Goal: Task Accomplishment & Management: Manage account settings

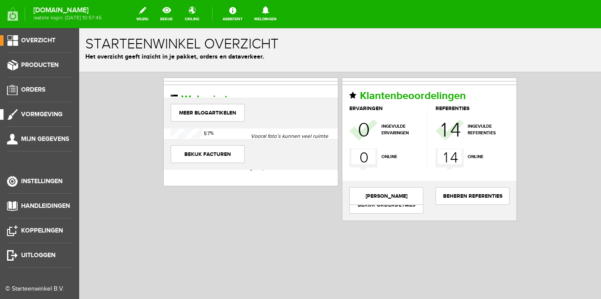
click at [40, 113] on span "Vormgeving" at bounding box center [41, 113] width 41 height 7
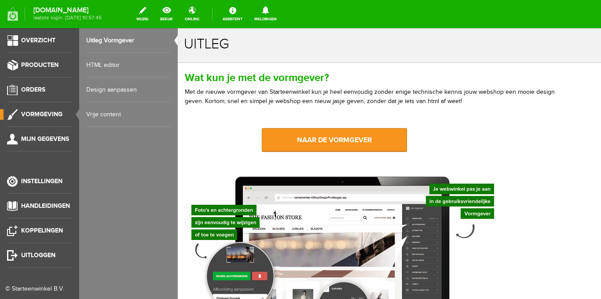
click at [113, 62] on link "HTML editor" at bounding box center [128, 65] width 84 height 25
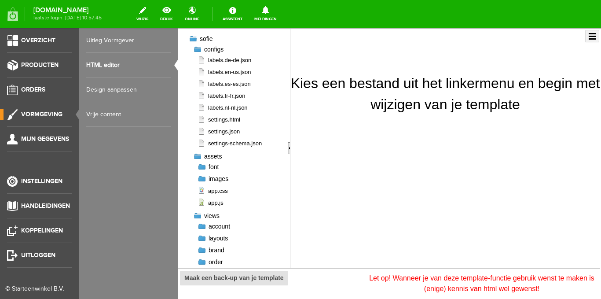
click at [110, 44] on link "Uitleg Vormgever" at bounding box center [128, 40] width 84 height 25
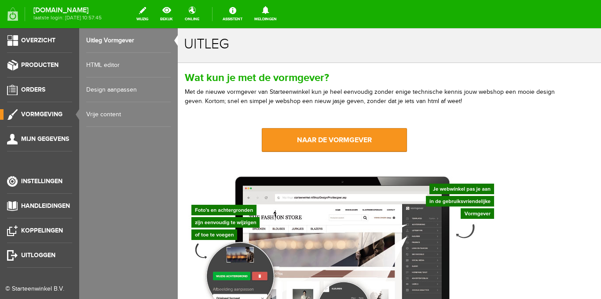
click at [109, 66] on link "HTML editor" at bounding box center [128, 65] width 84 height 25
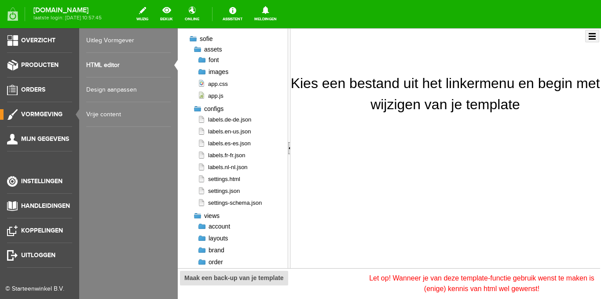
click at [110, 87] on link "Design aanpassen" at bounding box center [128, 89] width 84 height 25
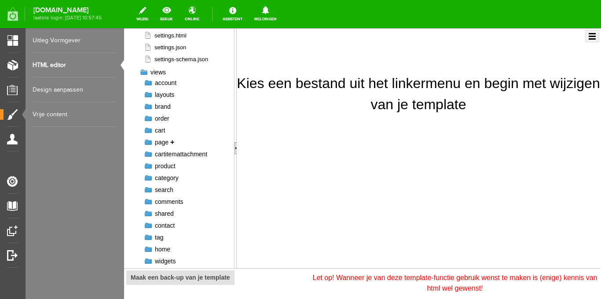
scroll to position [150, 0]
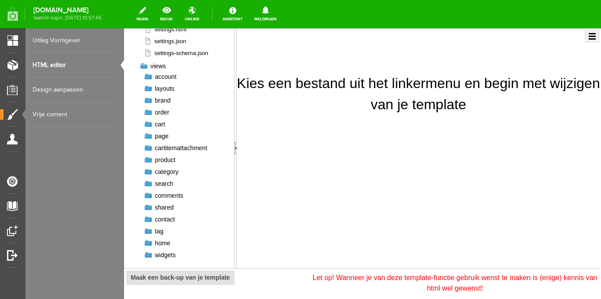
click at [54, 114] on link "Vrije content" at bounding box center [75, 114] width 84 height 25
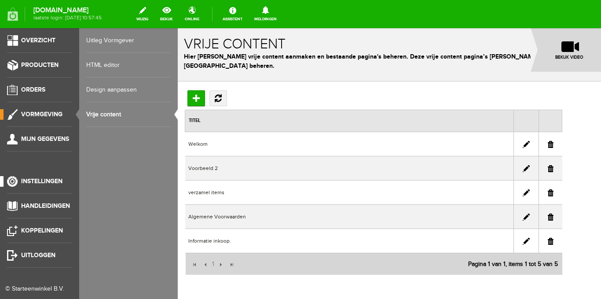
click at [34, 180] on span "Instellingen" at bounding box center [41, 180] width 41 height 7
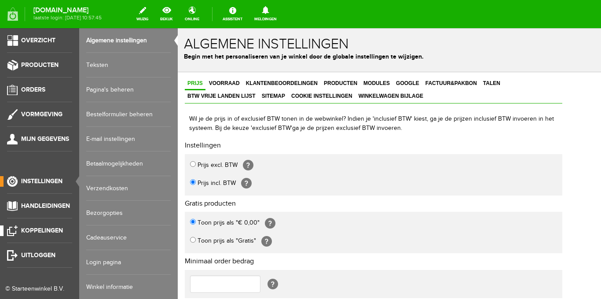
click at [45, 229] on span "Koppelingen" at bounding box center [42, 229] width 42 height 7
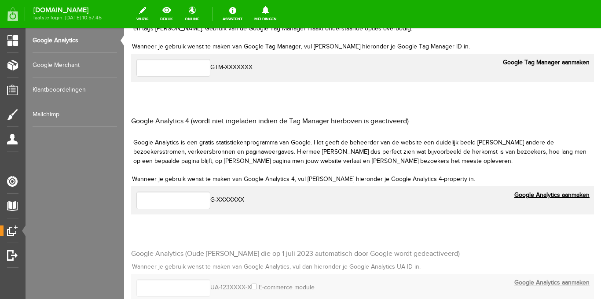
scroll to position [44, 0]
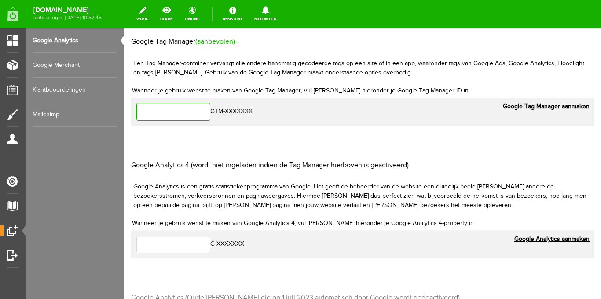
paste input "GTM-MXMNBBNX"
type input "GTM-MXMNBBNX"
click at [518, 106] on link "Google Tag Manager aanmaken" at bounding box center [546, 106] width 87 height 9
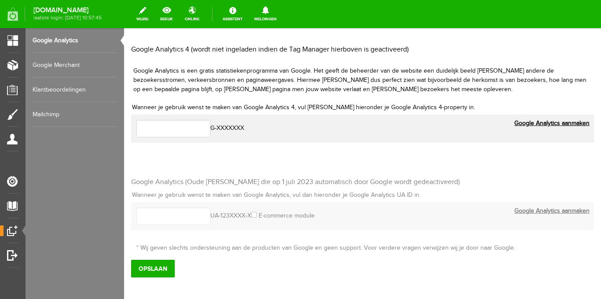
scroll to position [203, 0]
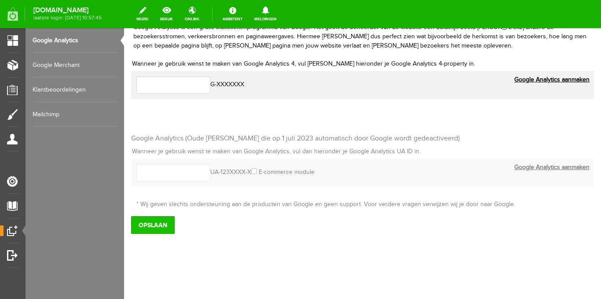
click at [156, 224] on input "Opslaan" at bounding box center [153, 225] width 44 height 18
click at [154, 226] on input "Opslaan" at bounding box center [153, 225] width 44 height 18
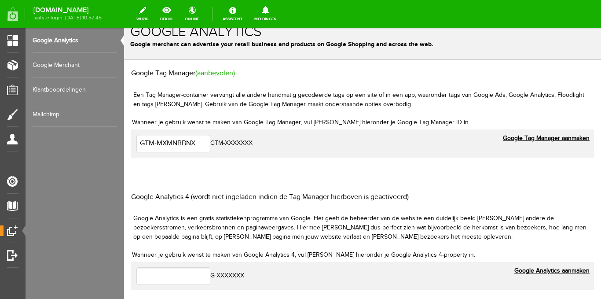
scroll to position [0, 0]
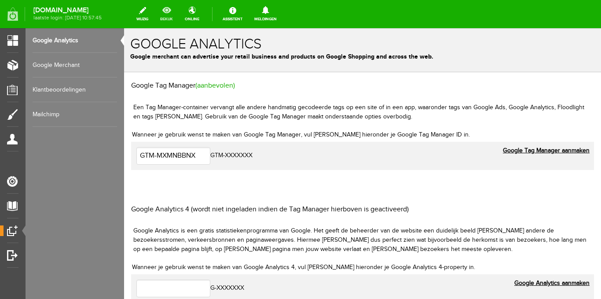
click at [176, 9] on link "bekijk" at bounding box center [166, 13] width 23 height 19
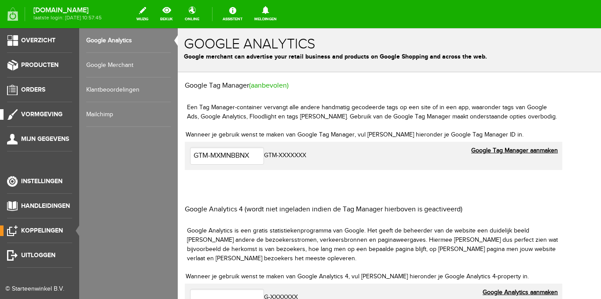
click at [39, 113] on span "Vormgeving" at bounding box center [41, 113] width 41 height 7
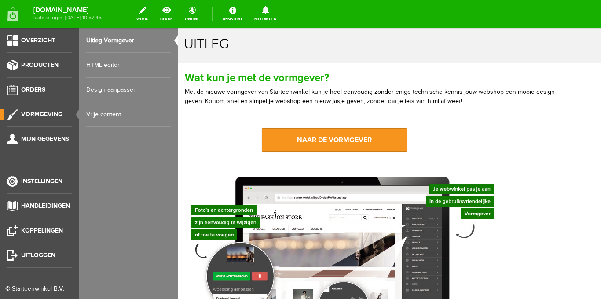
click at [94, 63] on link "HTML editor" at bounding box center [128, 65] width 84 height 25
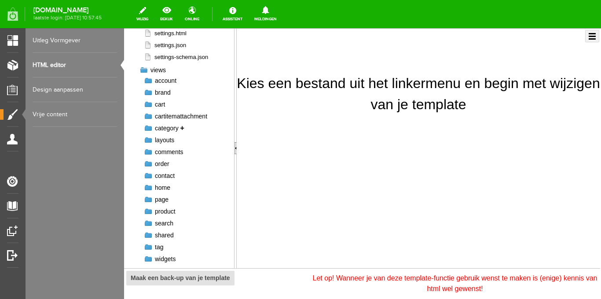
scroll to position [150, 0]
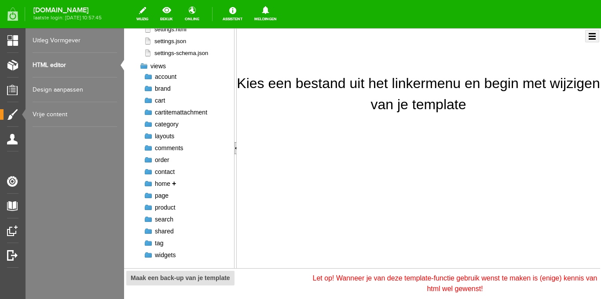
click at [165, 183] on span "home" at bounding box center [162, 183] width 15 height 7
click at [175, 183] on link "+" at bounding box center [174, 183] width 4 height 7
click at [167, 184] on span "home" at bounding box center [162, 183] width 15 height 7
click at [175, 184] on link "+" at bounding box center [174, 183] width 4 height 7
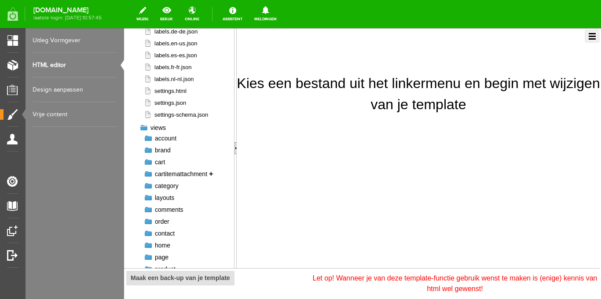
scroll to position [0, 0]
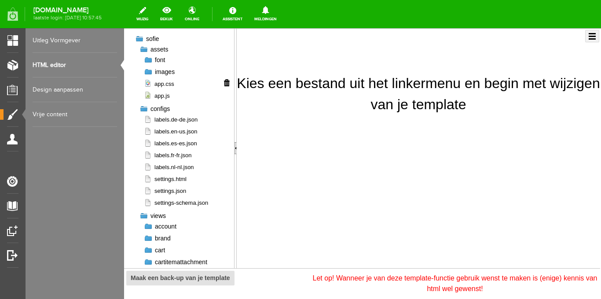
click at [162, 84] on span "app.css" at bounding box center [159, 84] width 30 height 8
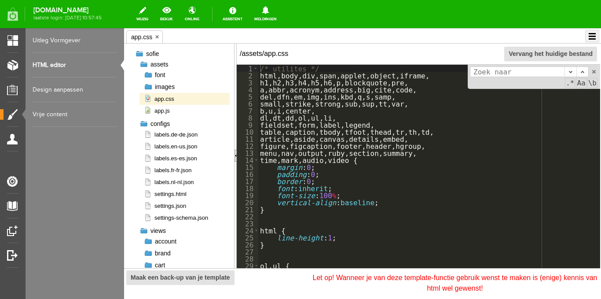
click at [52, 110] on link "Vrije content" at bounding box center [75, 114] width 84 height 25
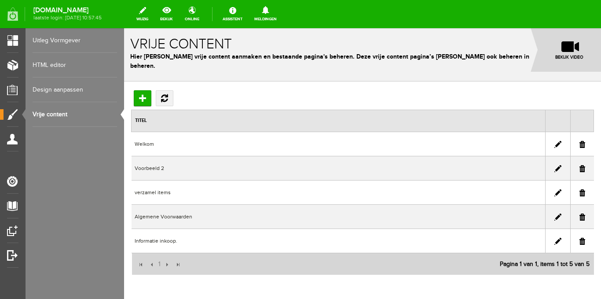
click at [53, 90] on link "Design aanpassen" at bounding box center [75, 89] width 84 height 25
click at [50, 64] on link "HTML editor" at bounding box center [75, 65] width 84 height 25
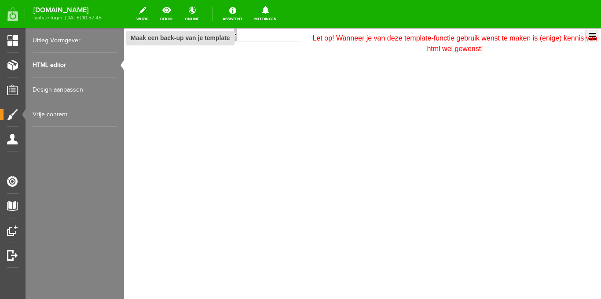
click at [54, 91] on link "Design aanpassen" at bounding box center [75, 89] width 84 height 25
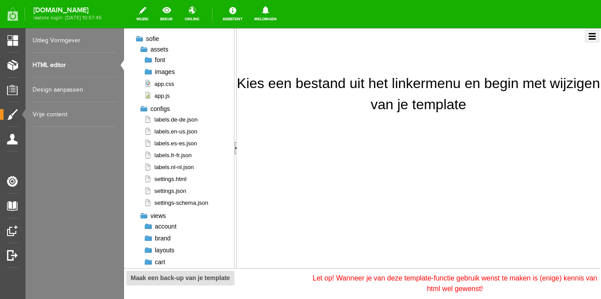
click at [60, 40] on link "Uitleg Vormgever" at bounding box center [75, 40] width 84 height 25
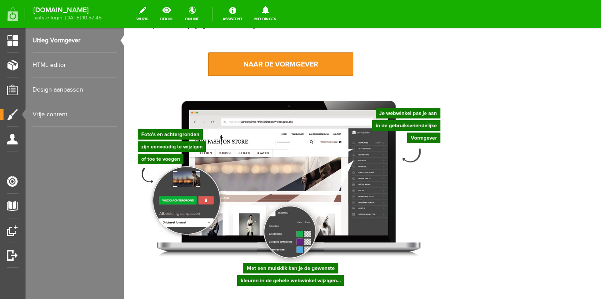
scroll to position [88, 0]
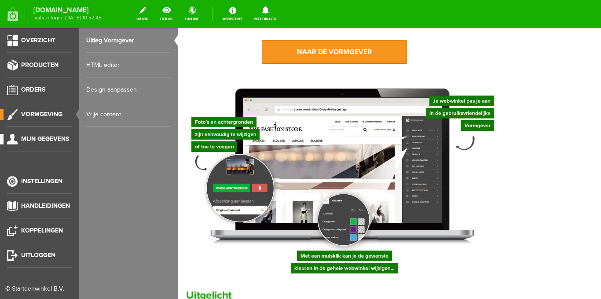
click at [47, 137] on span "Mijn gegevens" at bounding box center [45, 138] width 48 height 7
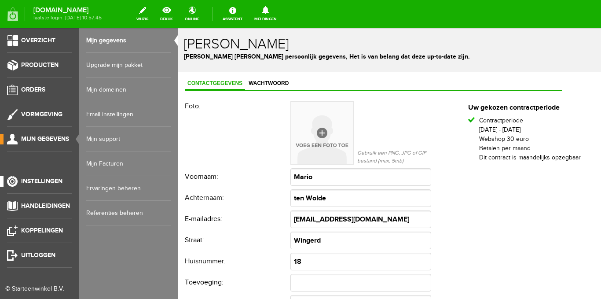
click at [56, 180] on span "Instellingen" at bounding box center [41, 180] width 41 height 7
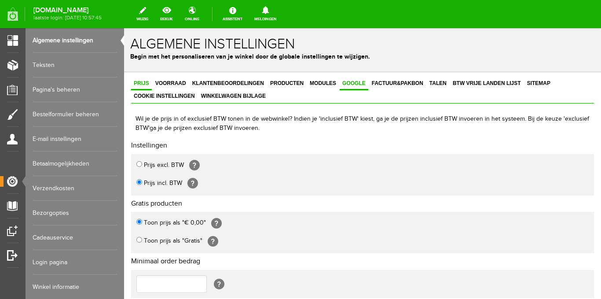
click at [350, 86] on span "Google" at bounding box center [353, 83] width 29 height 6
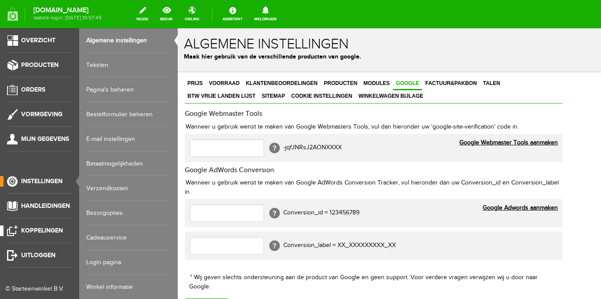
click at [33, 230] on span "Koppelingen" at bounding box center [42, 229] width 42 height 7
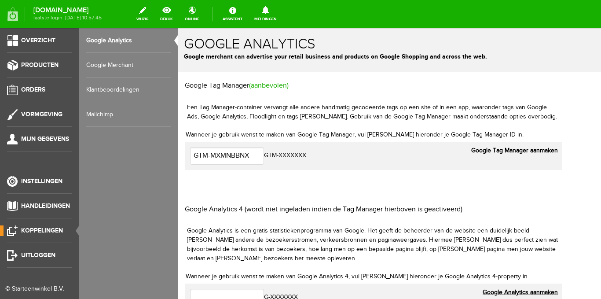
click at [134, 62] on link "Google Merchant" at bounding box center [128, 65] width 84 height 25
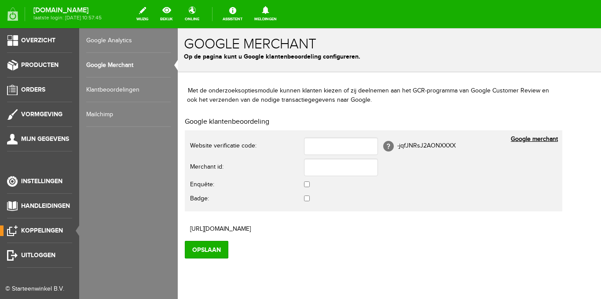
click at [141, 35] on link "Google Analytics" at bounding box center [128, 40] width 84 height 25
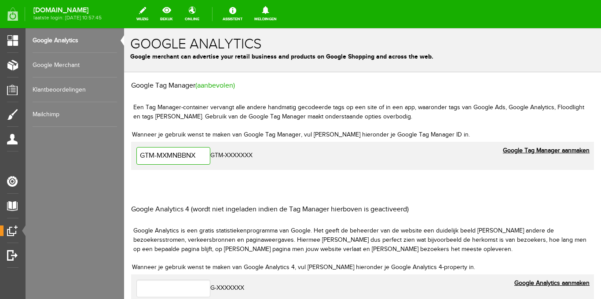
click at [210, 154] on input "GTM-MXMNBBNX" at bounding box center [173, 156] width 74 height 18
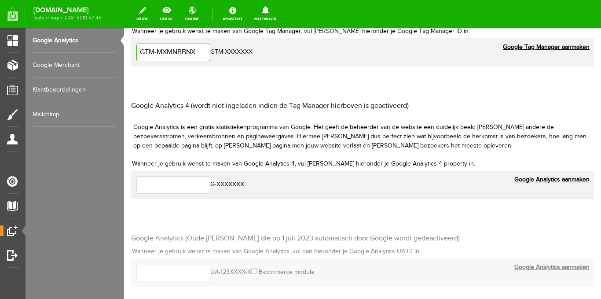
scroll to position [203, 0]
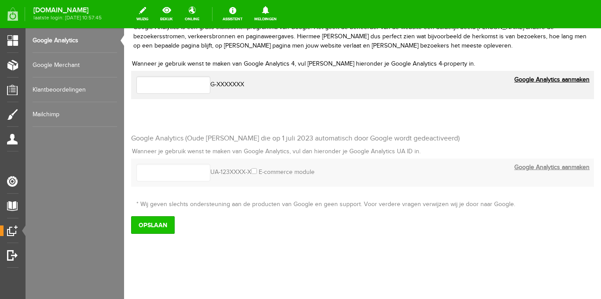
click at [165, 228] on input "Opslaan" at bounding box center [153, 225] width 44 height 18
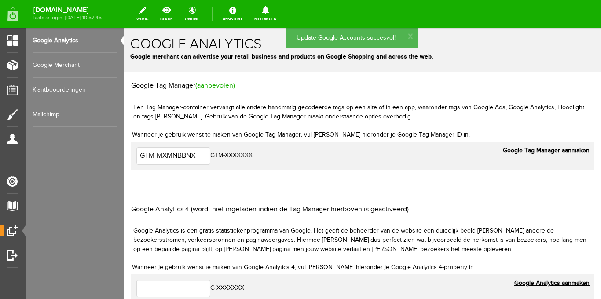
scroll to position [0, 0]
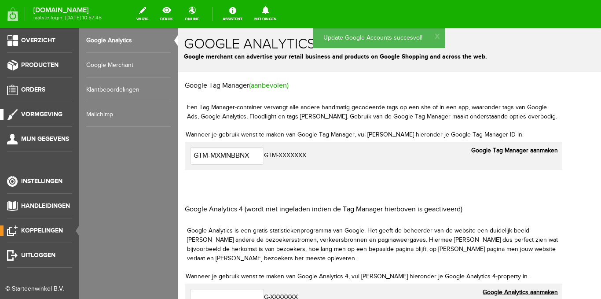
click at [49, 116] on span "Vormgeving" at bounding box center [41, 113] width 41 height 7
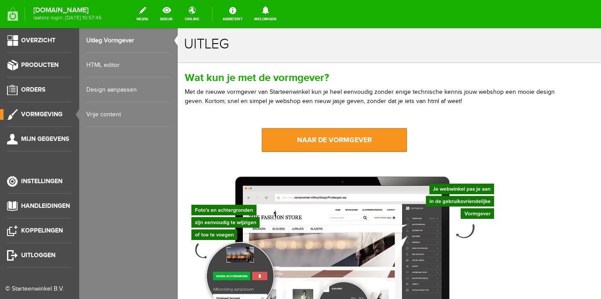
click at [117, 62] on link "HTML editor" at bounding box center [128, 65] width 84 height 25
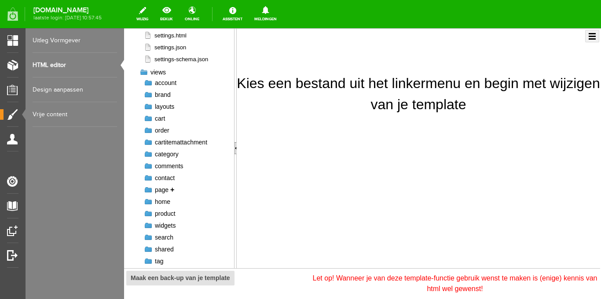
scroll to position [150, 0]
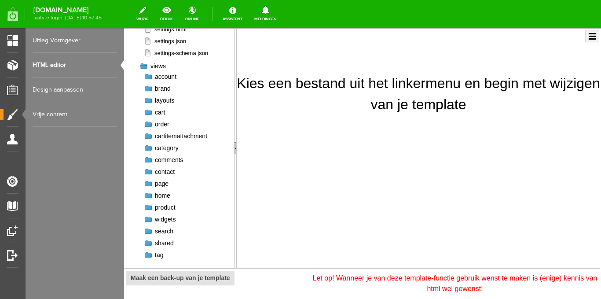
click at [150, 254] on div at bounding box center [148, 254] width 9 height 9
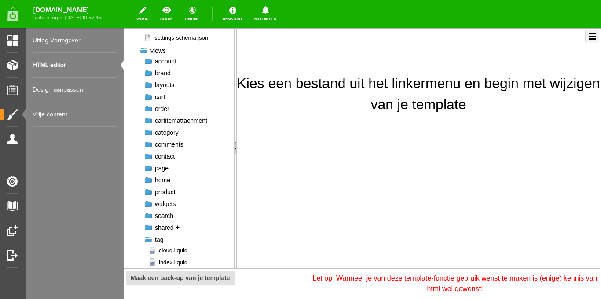
scroll to position [173, 0]
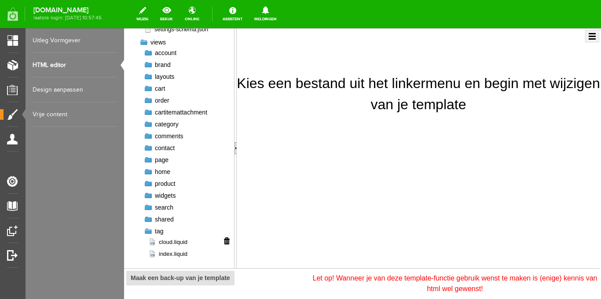
click at [176, 240] on span "cloud.liquid" at bounding box center [167, 241] width 39 height 8
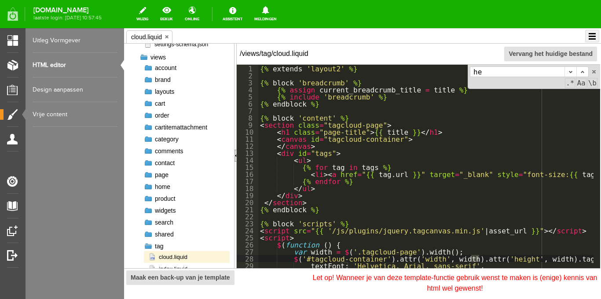
type input "h"
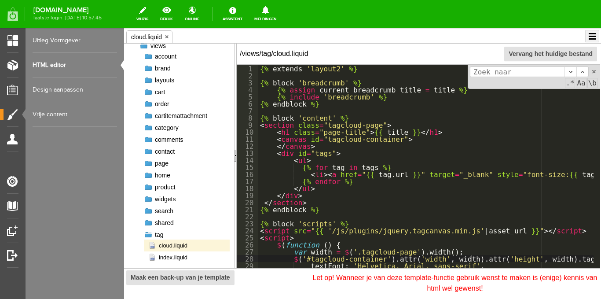
scroll to position [188, 0]
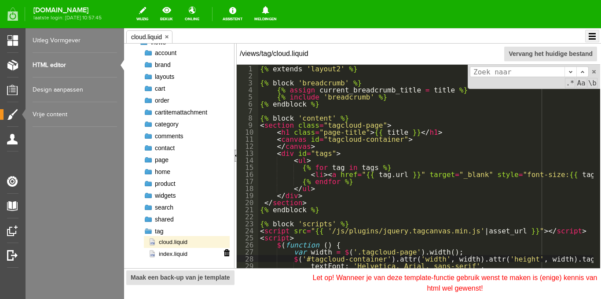
click at [183, 252] on span "index.liquid" at bounding box center [167, 253] width 39 height 8
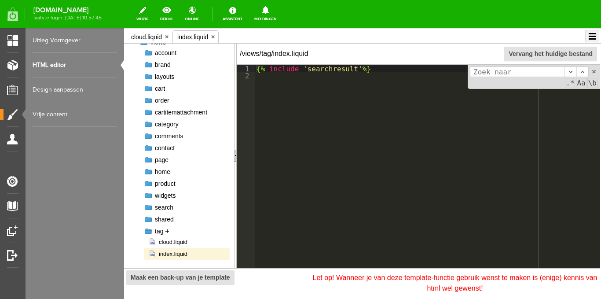
click at [159, 231] on span "tag" at bounding box center [159, 230] width 8 height 7
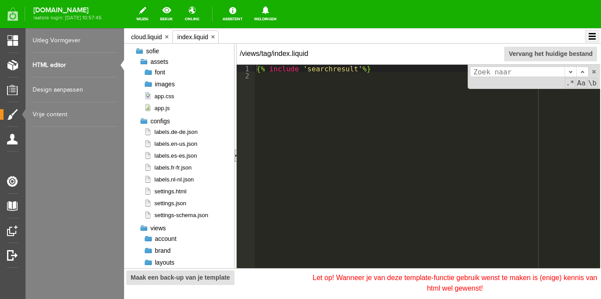
scroll to position [0, 0]
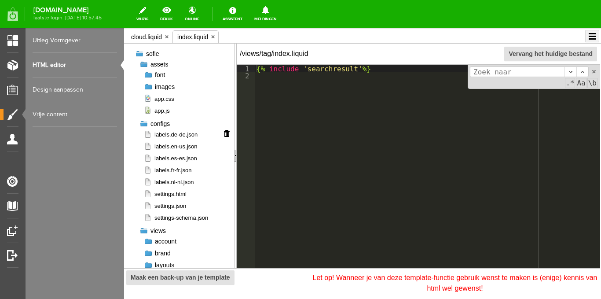
click at [164, 133] on span "labels.de-de.json" at bounding box center [171, 134] width 54 height 8
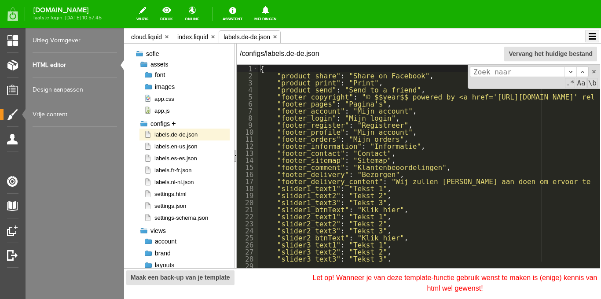
click at [160, 123] on span "configs" at bounding box center [159, 123] width 19 height 7
click at [187, 38] on link "index.liquid" at bounding box center [192, 37] width 31 height 12
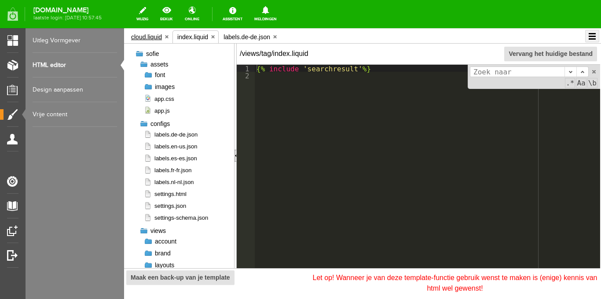
click at [150, 38] on link "cloud.liquid" at bounding box center [146, 37] width 31 height 12
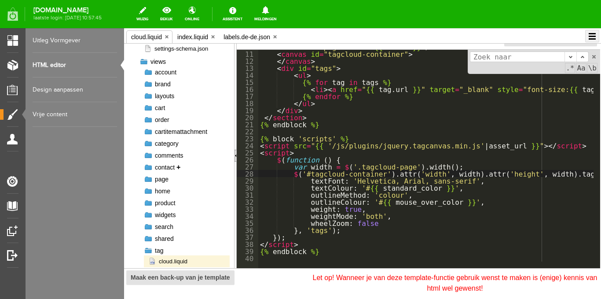
scroll to position [176, 0]
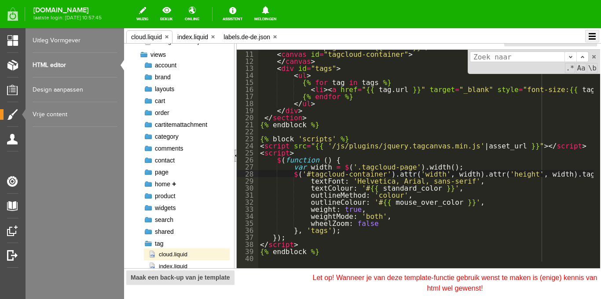
click at [164, 183] on span "home" at bounding box center [162, 183] width 15 height 7
click at [175, 184] on link "+" at bounding box center [174, 183] width 4 height 7
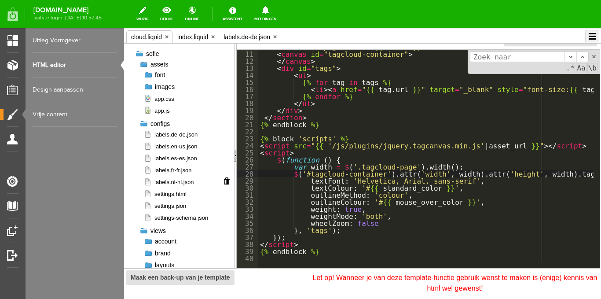
scroll to position [132, 0]
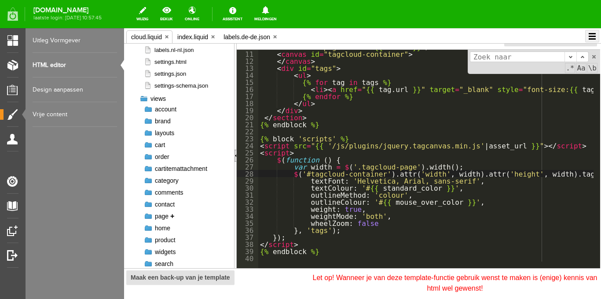
click at [164, 215] on span "page" at bounding box center [162, 215] width 14 height 7
click at [174, 215] on link "+" at bounding box center [172, 215] width 4 height 7
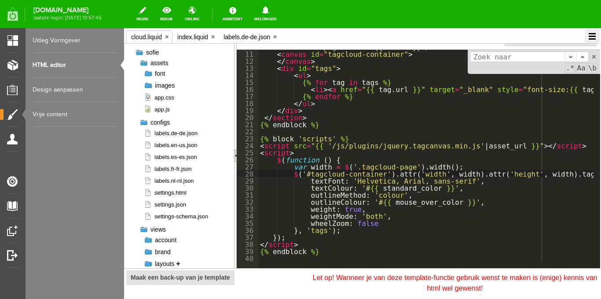
scroll to position [0, 0]
click at [247, 38] on link "labels.de-de.json" at bounding box center [246, 37] width 47 height 12
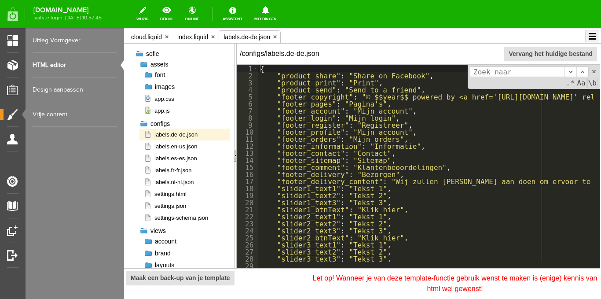
click at [275, 36] on link "x" at bounding box center [275, 36] width 7 height 7
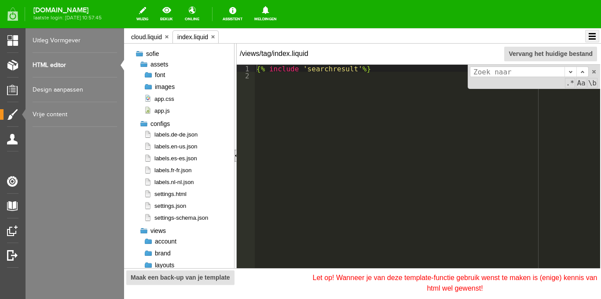
click at [199, 34] on link "index.liquid" at bounding box center [192, 37] width 31 height 12
click at [214, 36] on link "x" at bounding box center [213, 36] width 7 height 7
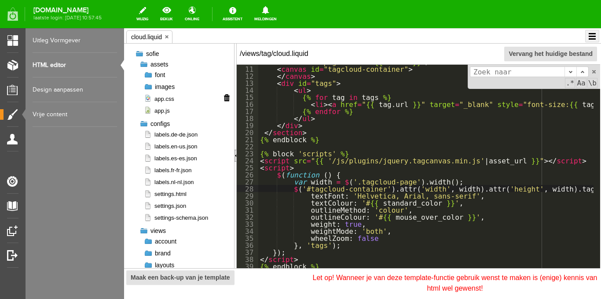
click at [160, 98] on span "app.css" at bounding box center [159, 99] width 30 height 8
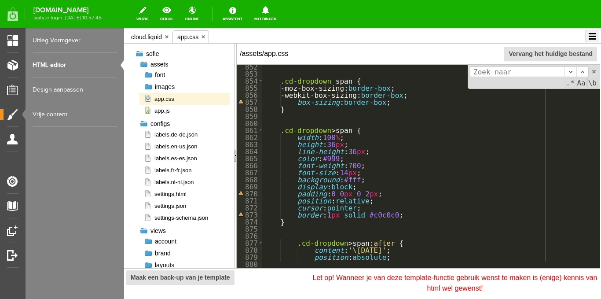
scroll to position [5989, 0]
click at [68, 146] on div "Categorieën beheren Producten beheren Producten importeren Productkenmerken Pro…" at bounding box center [75, 149] width 98 height 299
click at [204, 34] on link "x" at bounding box center [203, 36] width 7 height 7
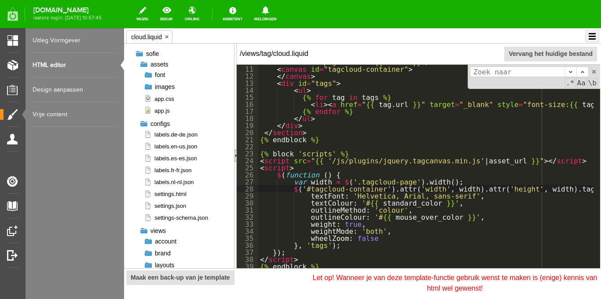
click at [167, 36] on link "x" at bounding box center [167, 36] width 7 height 7
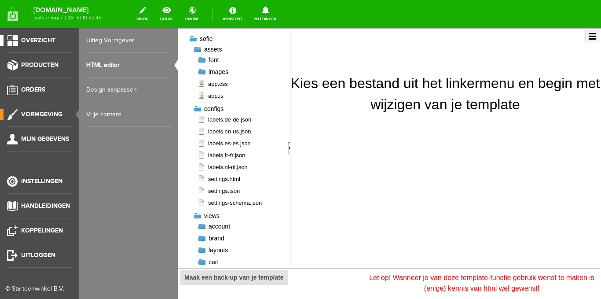
click at [33, 38] on span "Overzicht" at bounding box center [38, 39] width 34 height 7
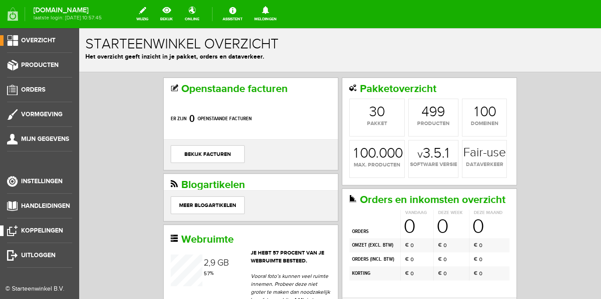
click at [48, 225] on link "Koppelingen" at bounding box center [36, 230] width 72 height 11
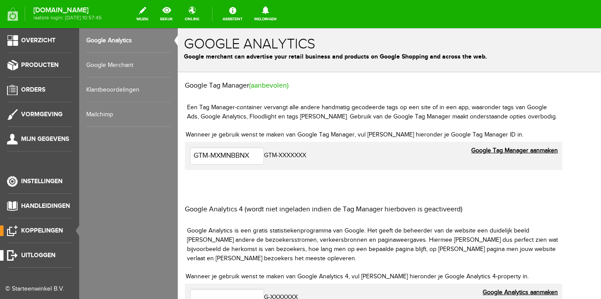
click at [37, 252] on span "Uitloggen" at bounding box center [38, 254] width 34 height 7
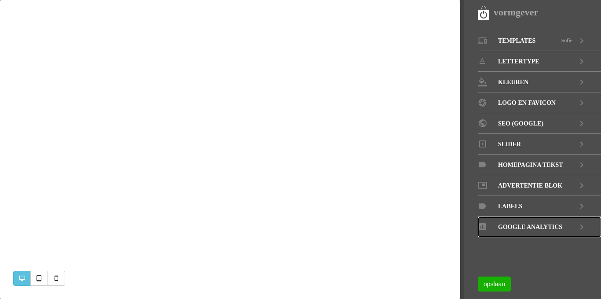
click at [546, 224] on span "GOOGLE ANALYTICS" at bounding box center [530, 226] width 64 height 21
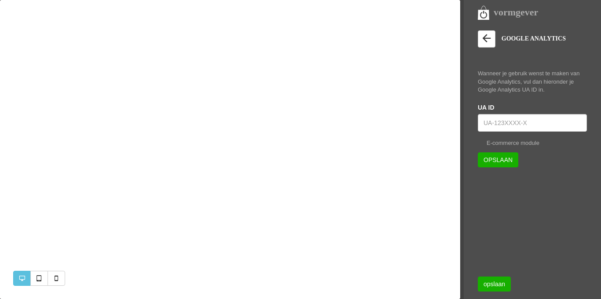
click at [488, 36] on icon at bounding box center [486, 38] width 12 height 12
